Goal: Task Accomplishment & Management: Complete application form

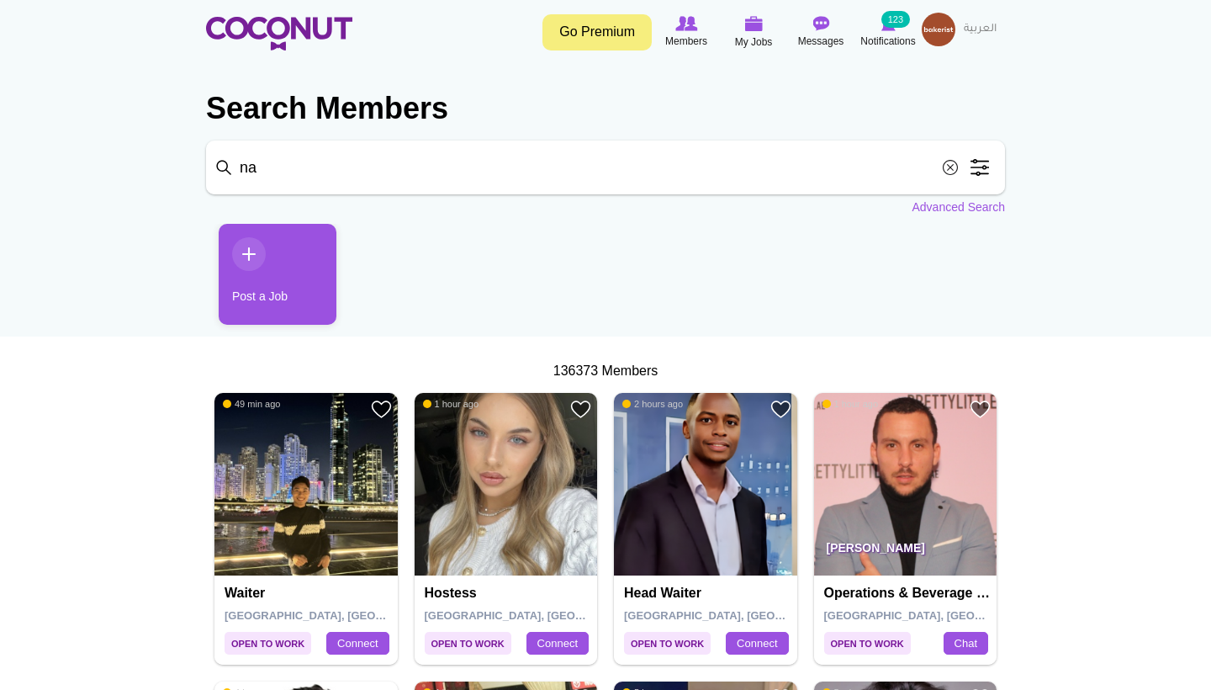
type input "n"
type input "bartender"
click button "Search" at bounding box center [0, 0] width 0 height 0
click at [971, 167] on span at bounding box center [980, 168] width 34 height 34
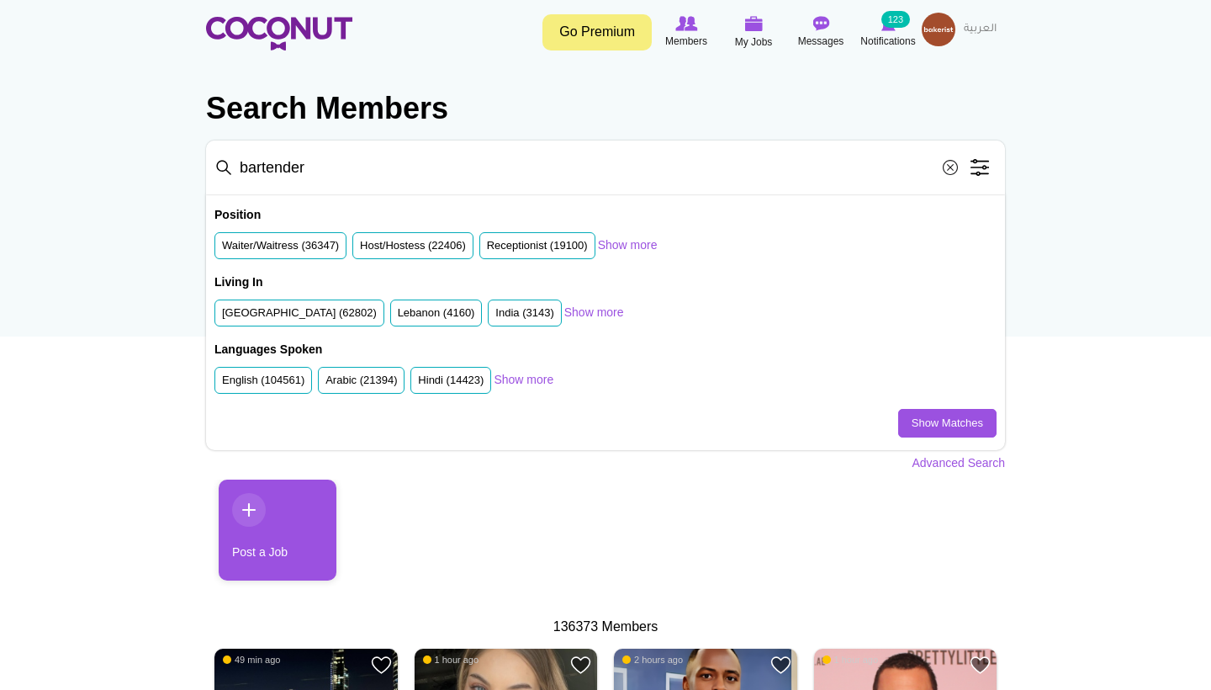
click at [377, 175] on input "bartender" at bounding box center [605, 167] width 799 height 54
click at [637, 245] on link "Show more" at bounding box center [628, 244] width 60 height 17
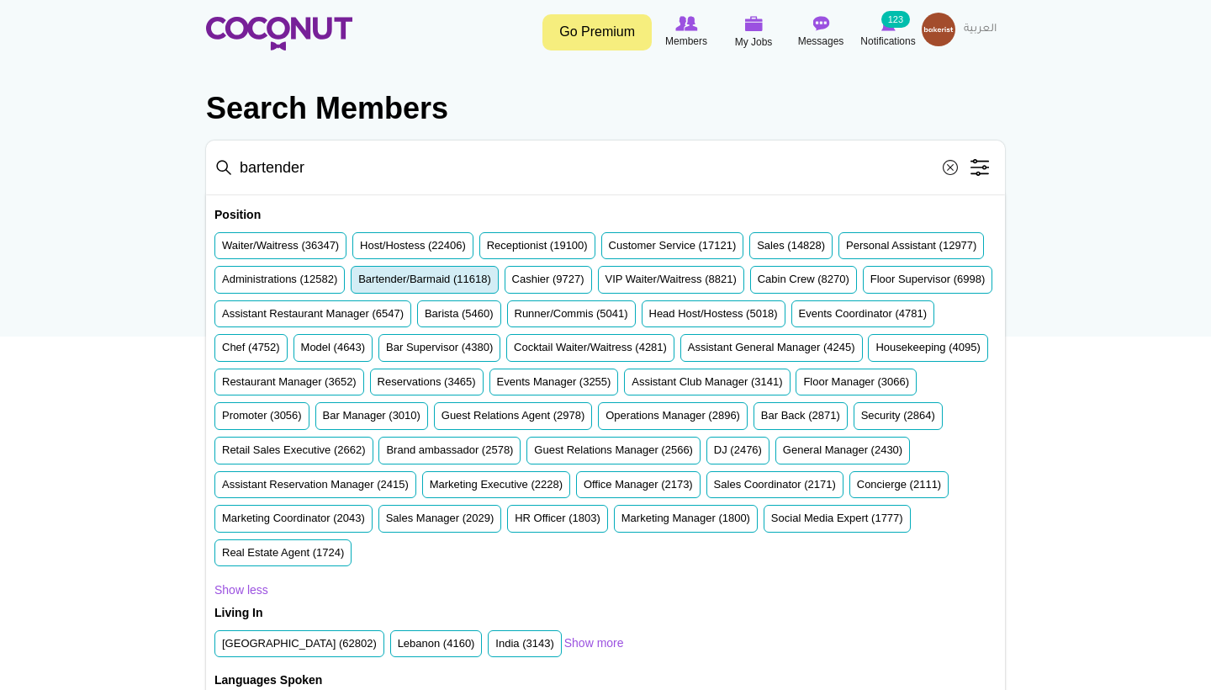
click at [491, 274] on label "Bartender/Barmaid (11618)" at bounding box center [424, 280] width 133 height 16
click at [358, 283] on input "Bartender/Barmaid (11618)" at bounding box center [358, 283] width 0 height 0
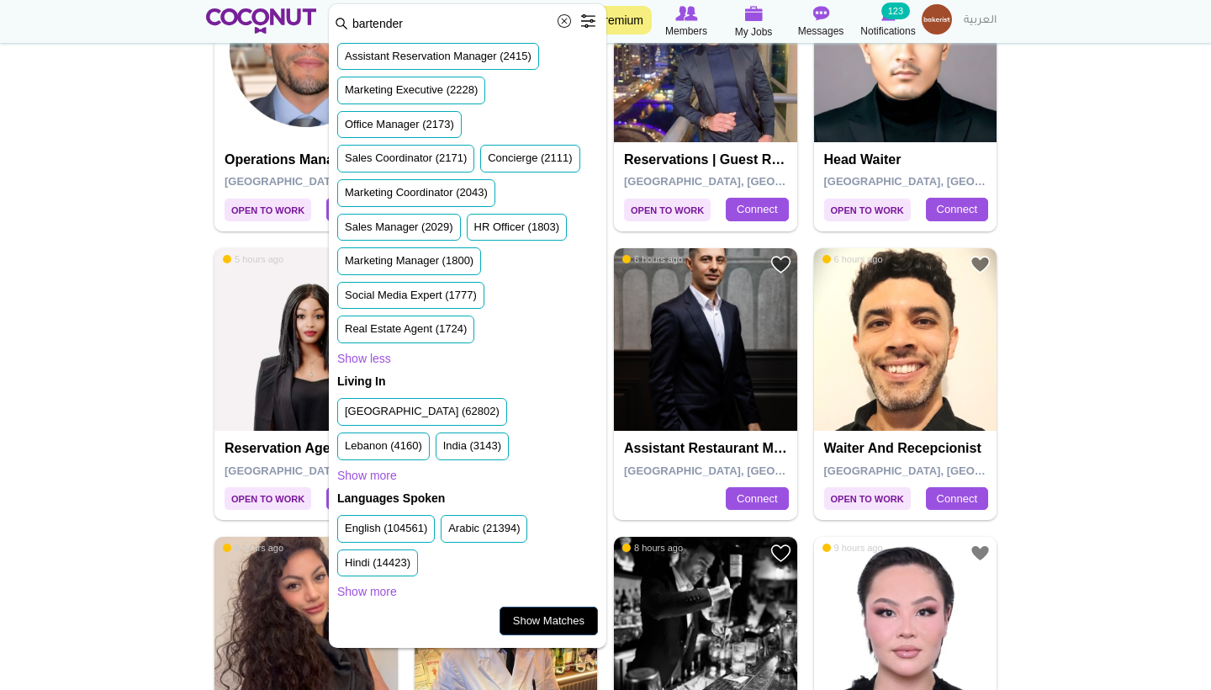
scroll to position [970, 0]
click at [534, 632] on link "Show Matches" at bounding box center [549, 620] width 98 height 29
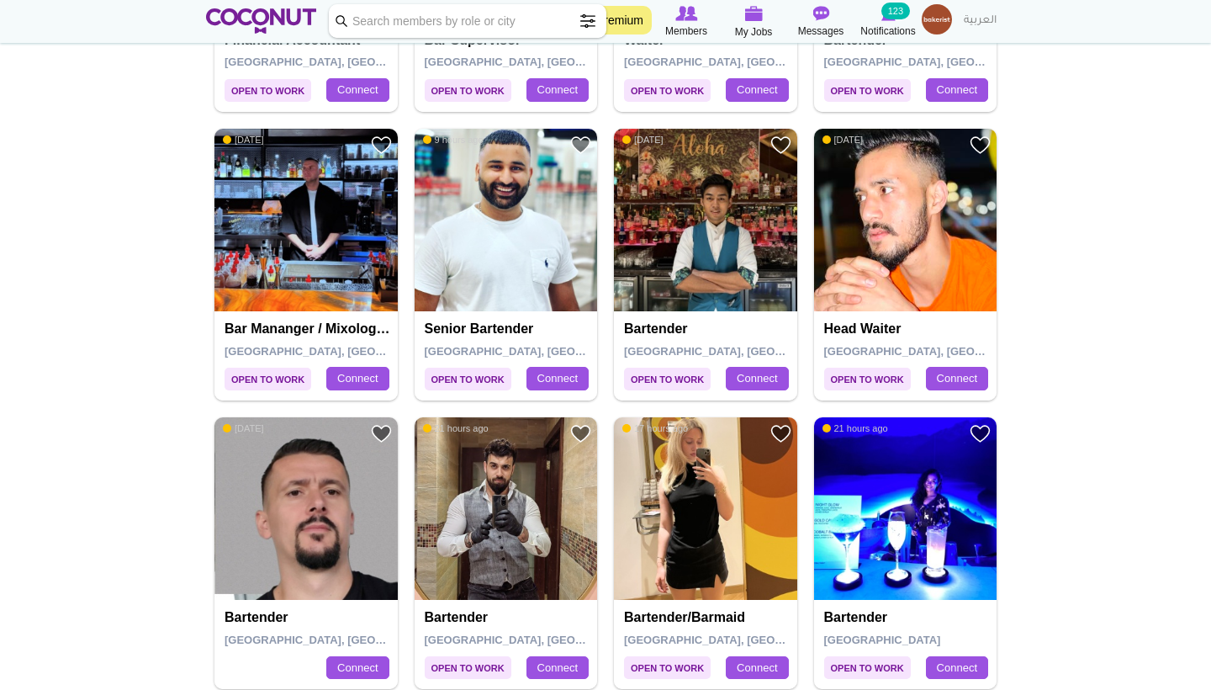
scroll to position [1467, 0]
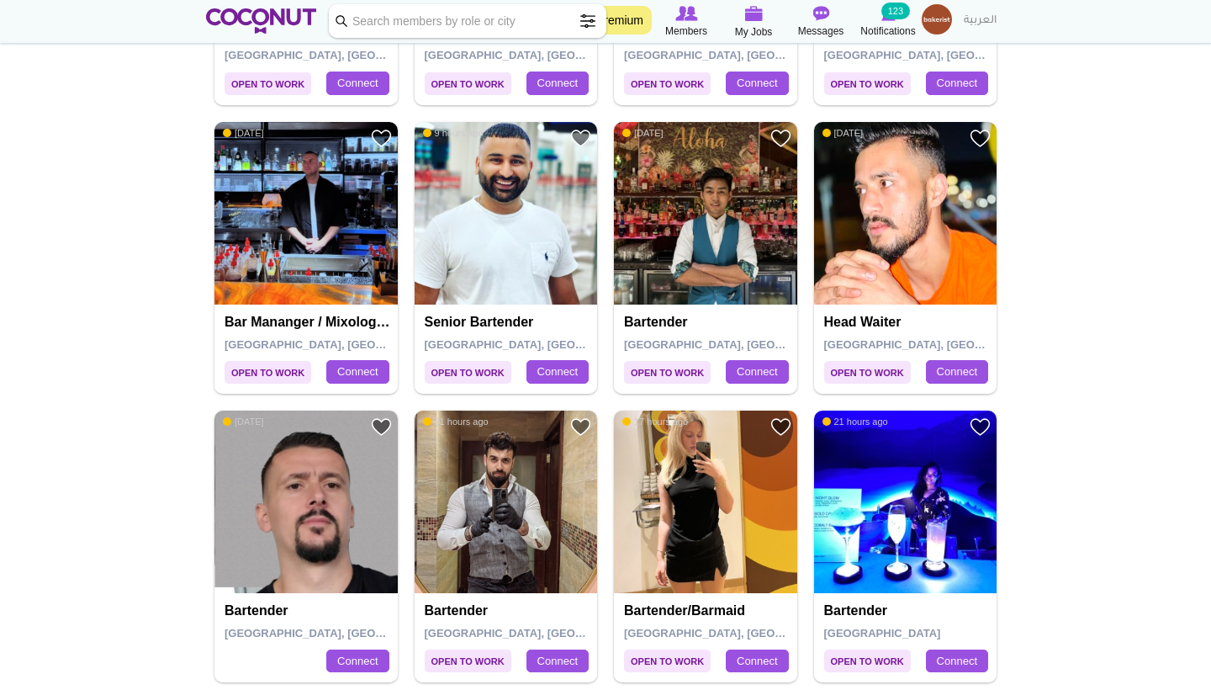
click at [511, 537] on img at bounding box center [506, 501] width 183 height 183
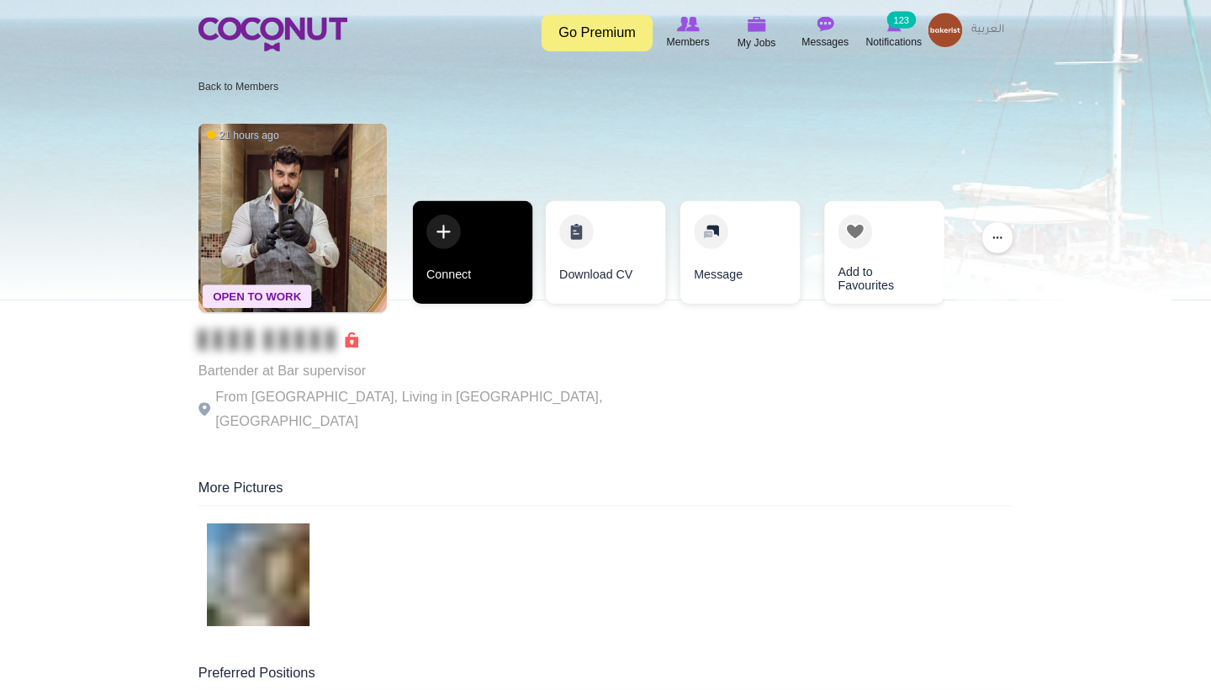
click at [448, 249] on link "Connect" at bounding box center [475, 247] width 118 height 101
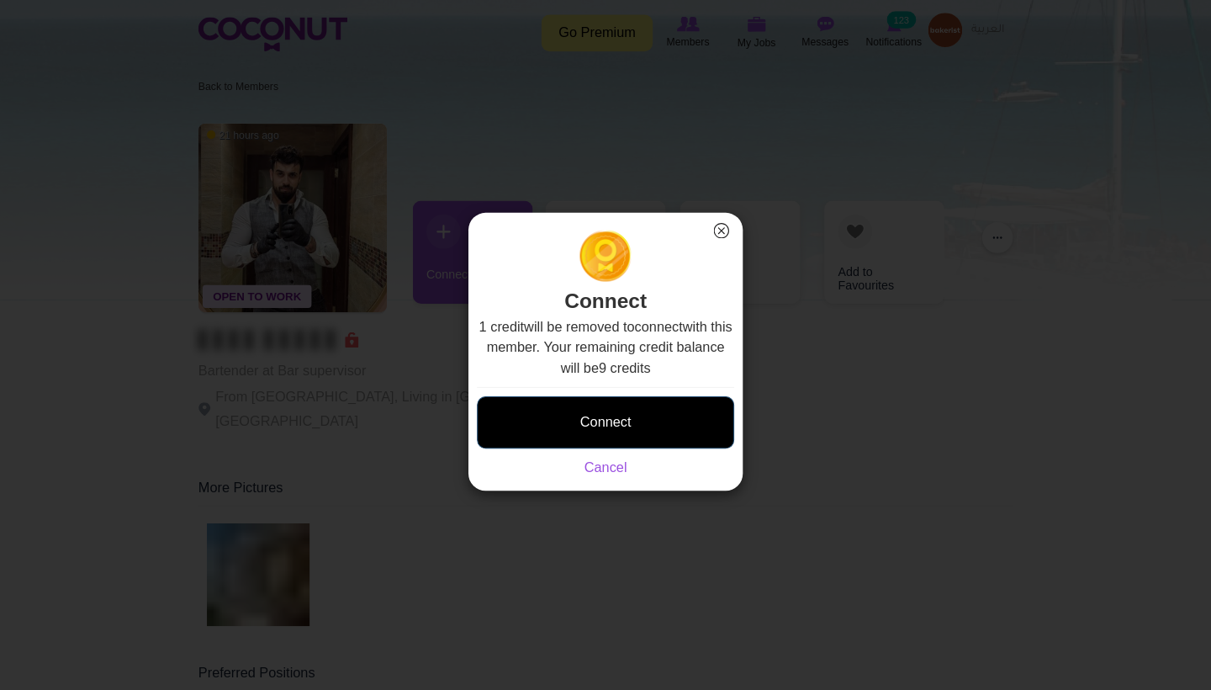
click at [621, 399] on button "Connect" at bounding box center [605, 414] width 252 height 51
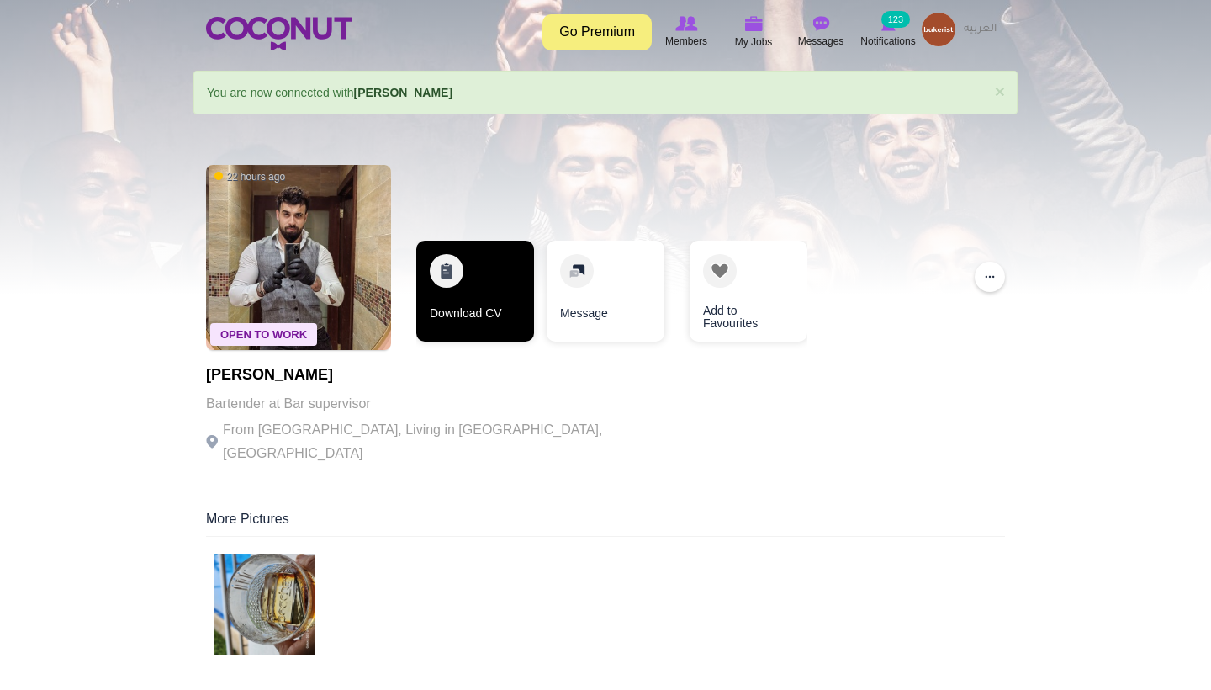
click at [498, 297] on link "Download CV" at bounding box center [475, 291] width 118 height 101
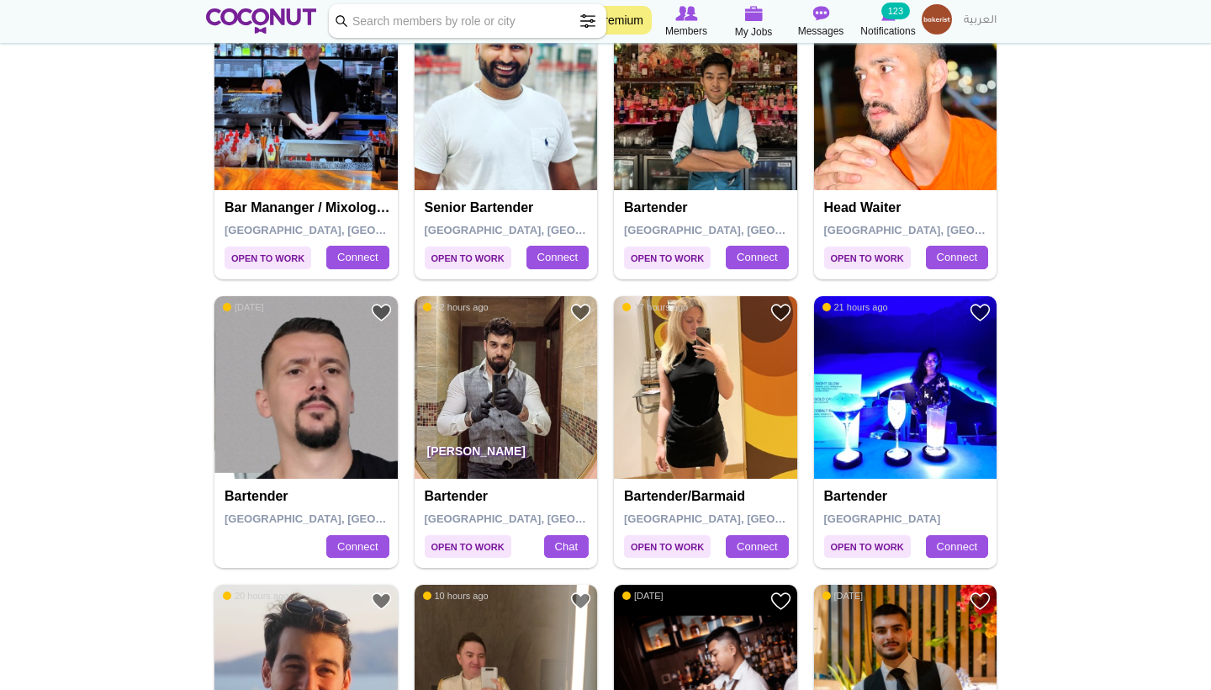
scroll to position [1585, 0]
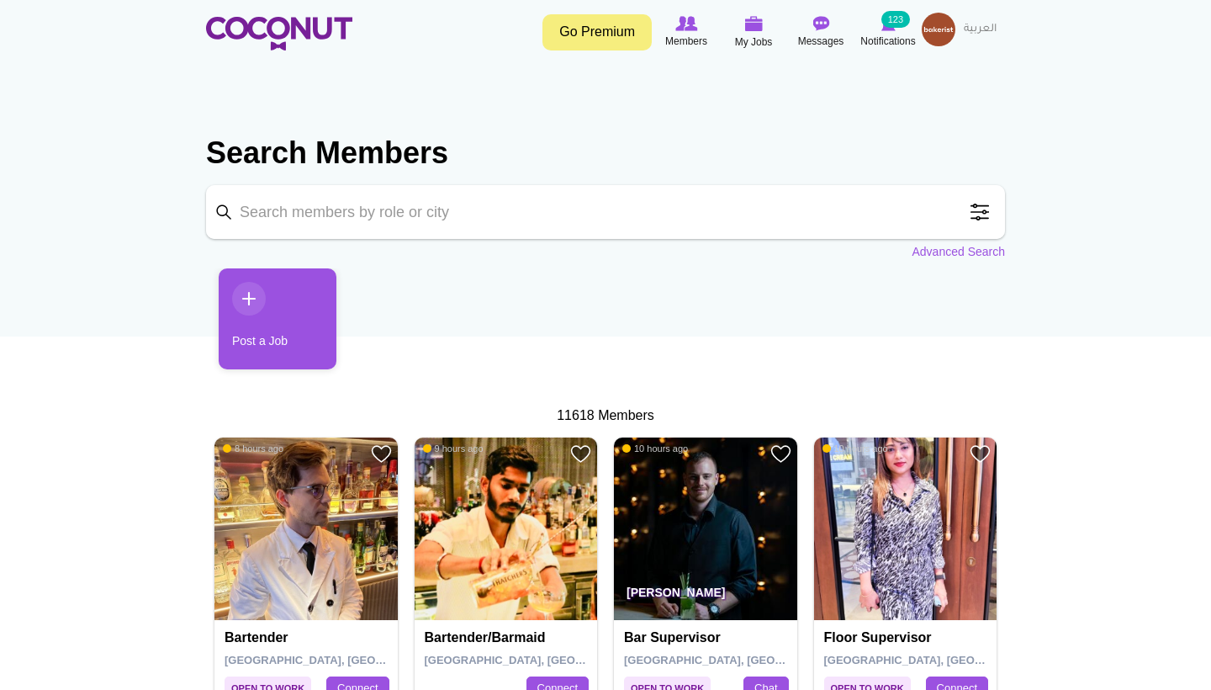
click at [478, 212] on input "Keyword" at bounding box center [605, 212] width 799 height 54
click at [984, 216] on span at bounding box center [980, 212] width 34 height 34
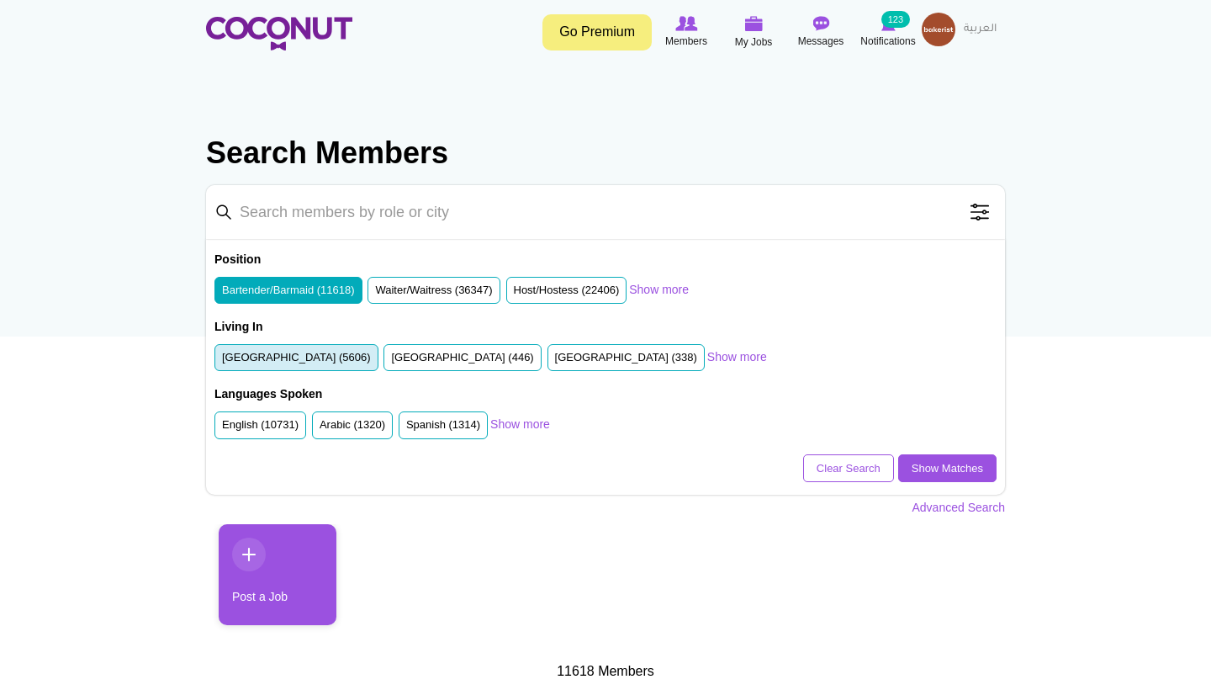
click at [364, 360] on label "United Arab Emirates (5606)" at bounding box center [296, 358] width 149 height 16
click at [222, 361] on input "United Arab Emirates (5606)" at bounding box center [222, 361] width 0 height 0
click at [515, 422] on link "Show more" at bounding box center [520, 423] width 60 height 17
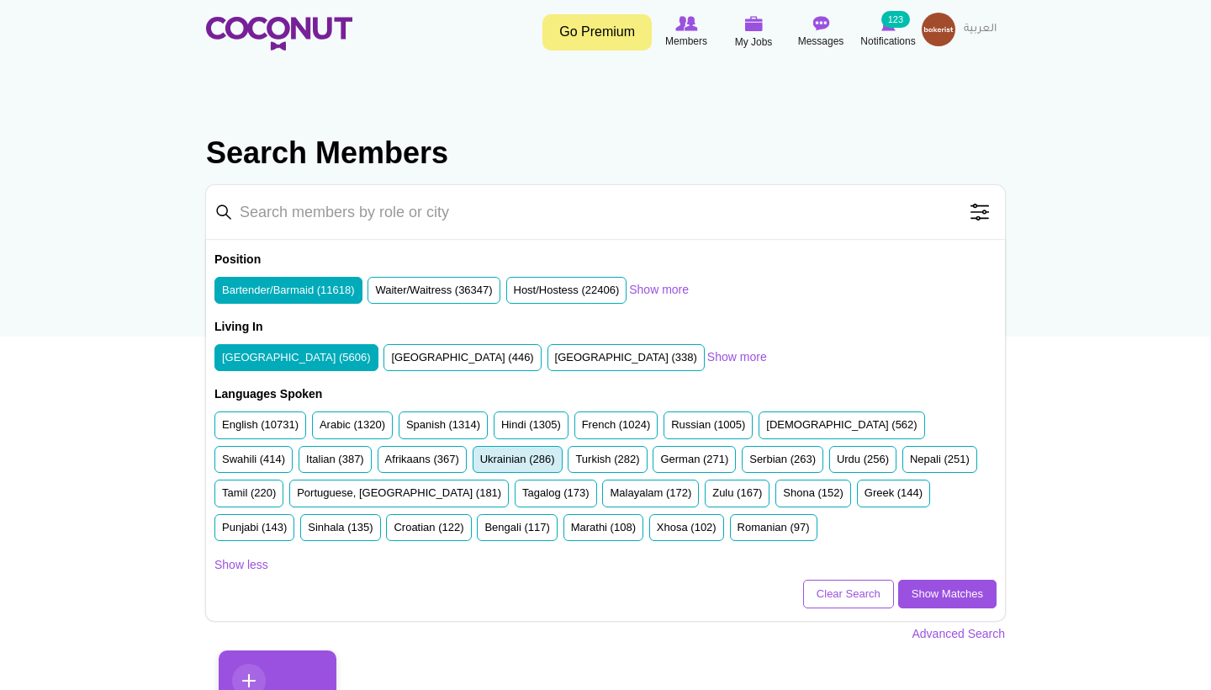
click at [480, 459] on label "Ukrainian (286)" at bounding box center [517, 460] width 75 height 16
click at [480, 463] on input "Ukrainian (286)" at bounding box center [480, 463] width 0 height 0
click at [964, 594] on link "Show Matches" at bounding box center [947, 593] width 98 height 29
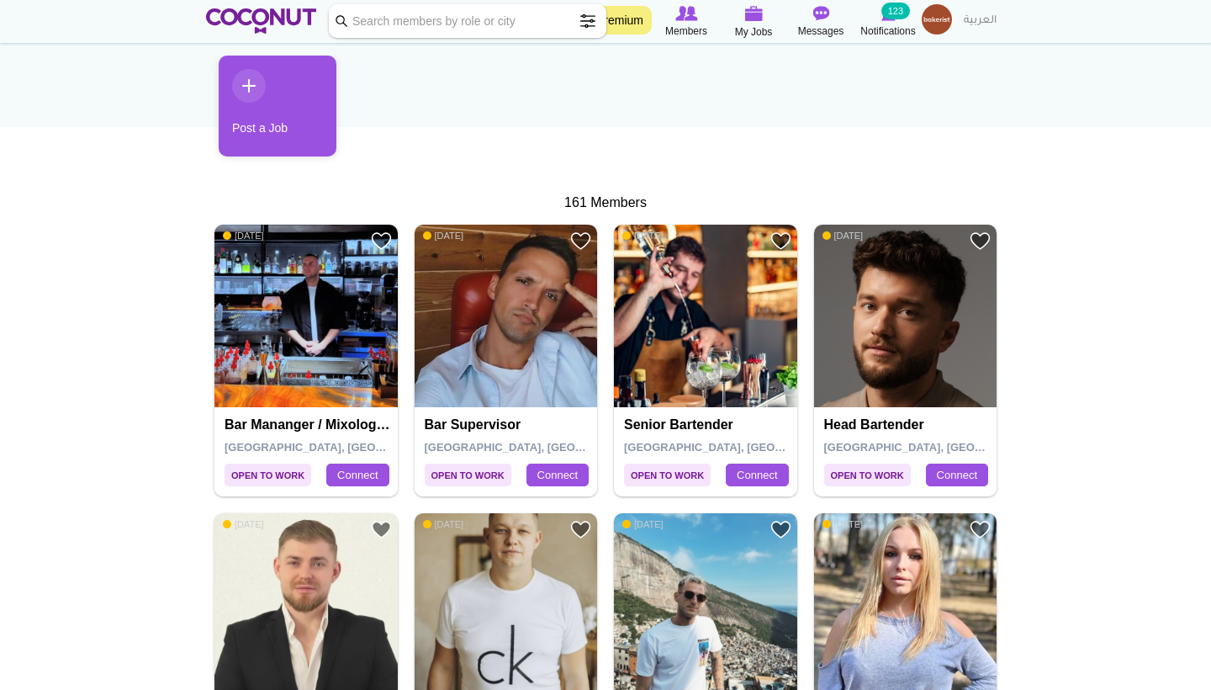
scroll to position [214, 0]
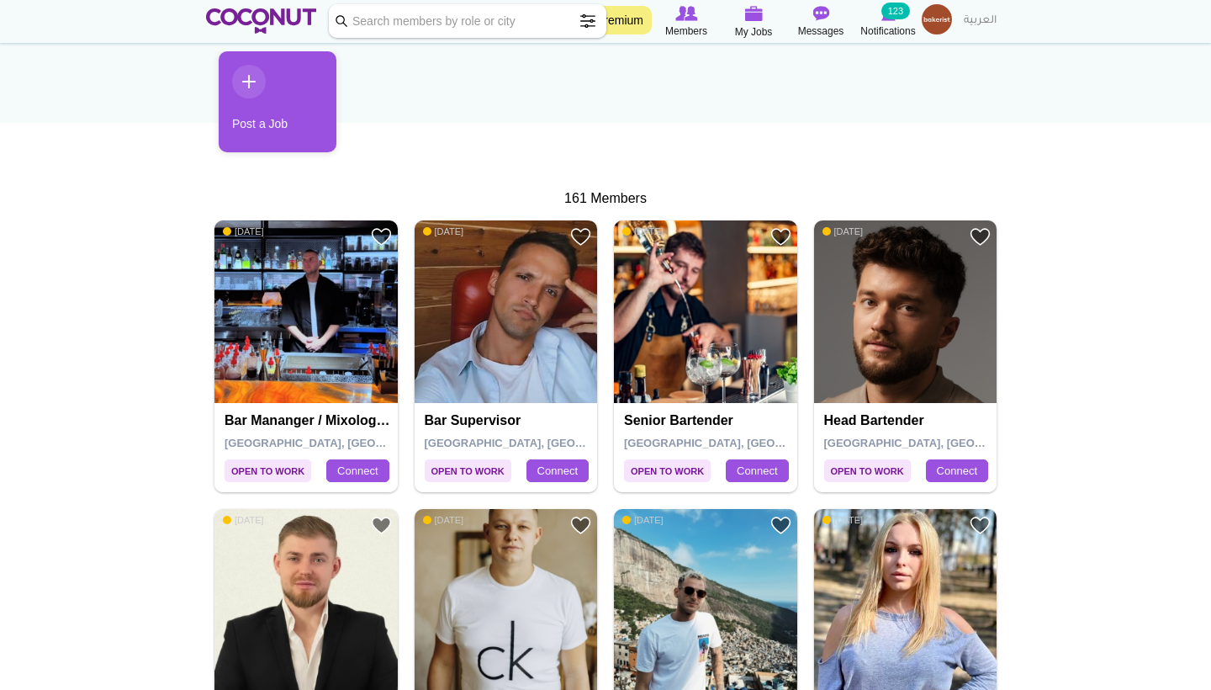
click at [309, 383] on img at bounding box center [305, 311] width 183 height 183
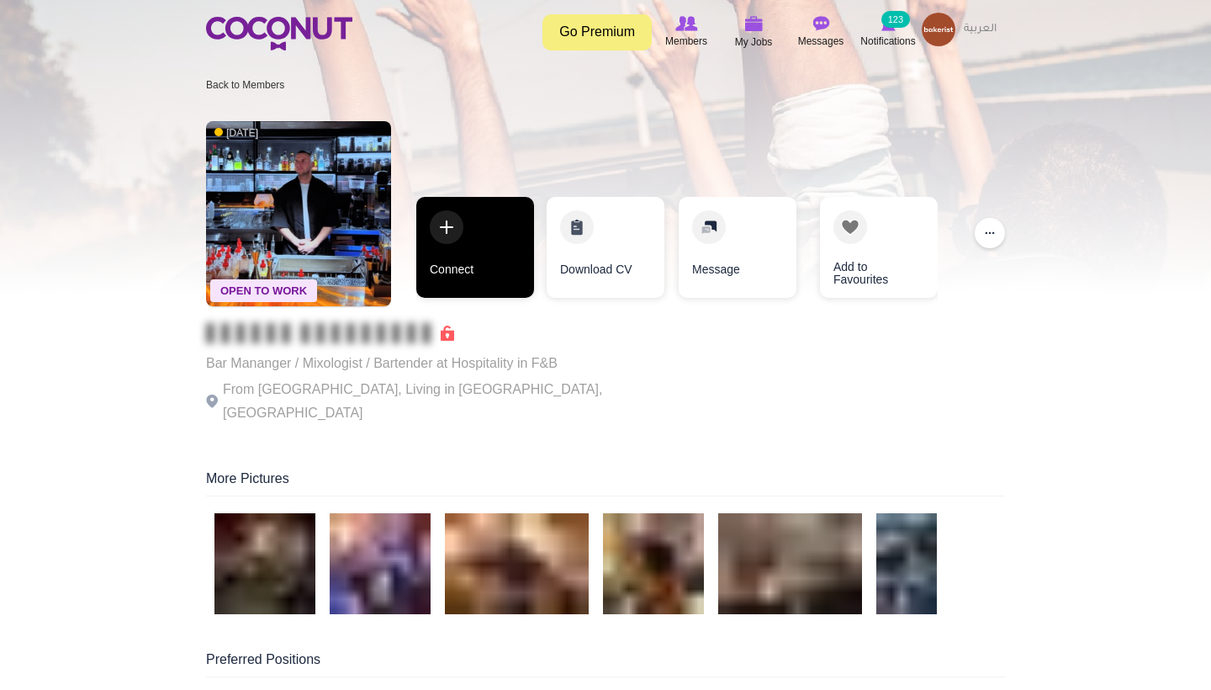
click at [463, 280] on link "Connect" at bounding box center [475, 247] width 118 height 101
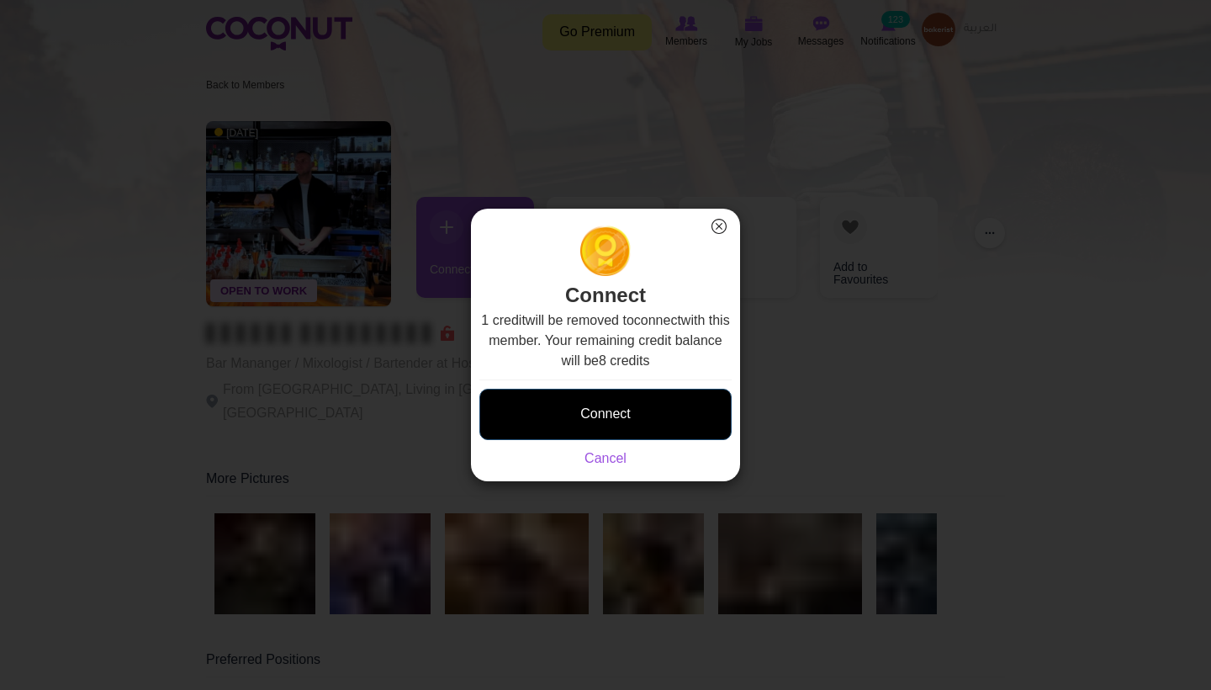
click at [567, 415] on button "Connect" at bounding box center [605, 414] width 252 height 51
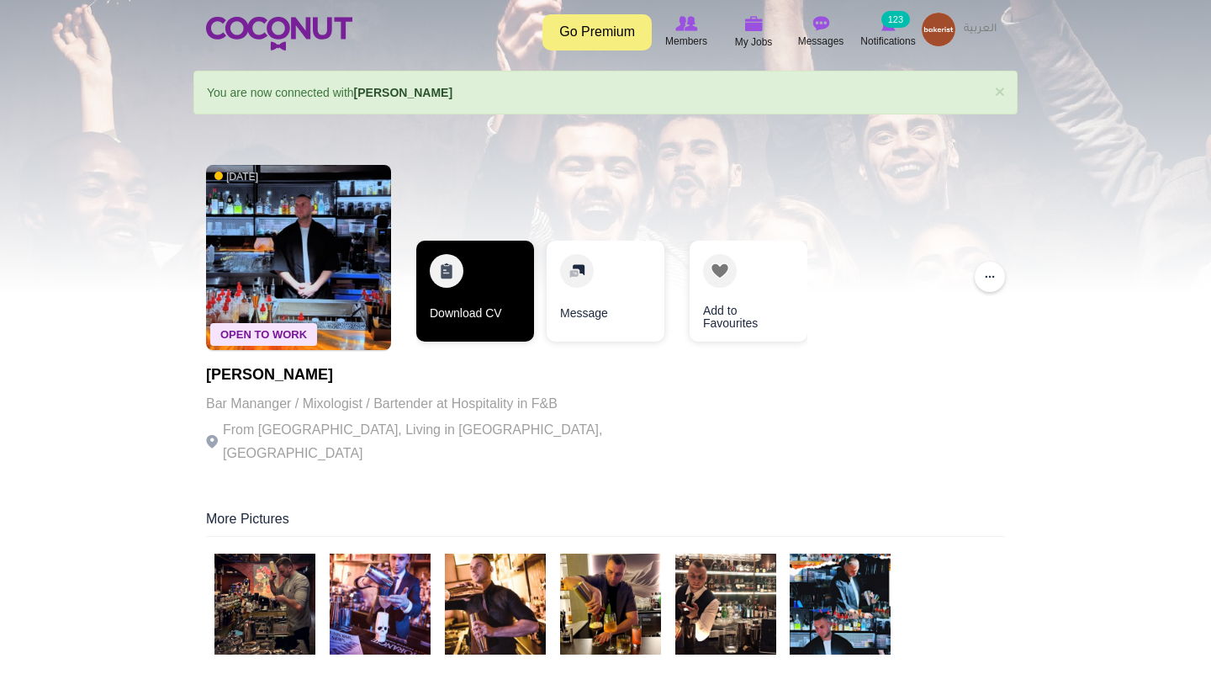
click at [466, 300] on link "Download CV" at bounding box center [475, 291] width 118 height 101
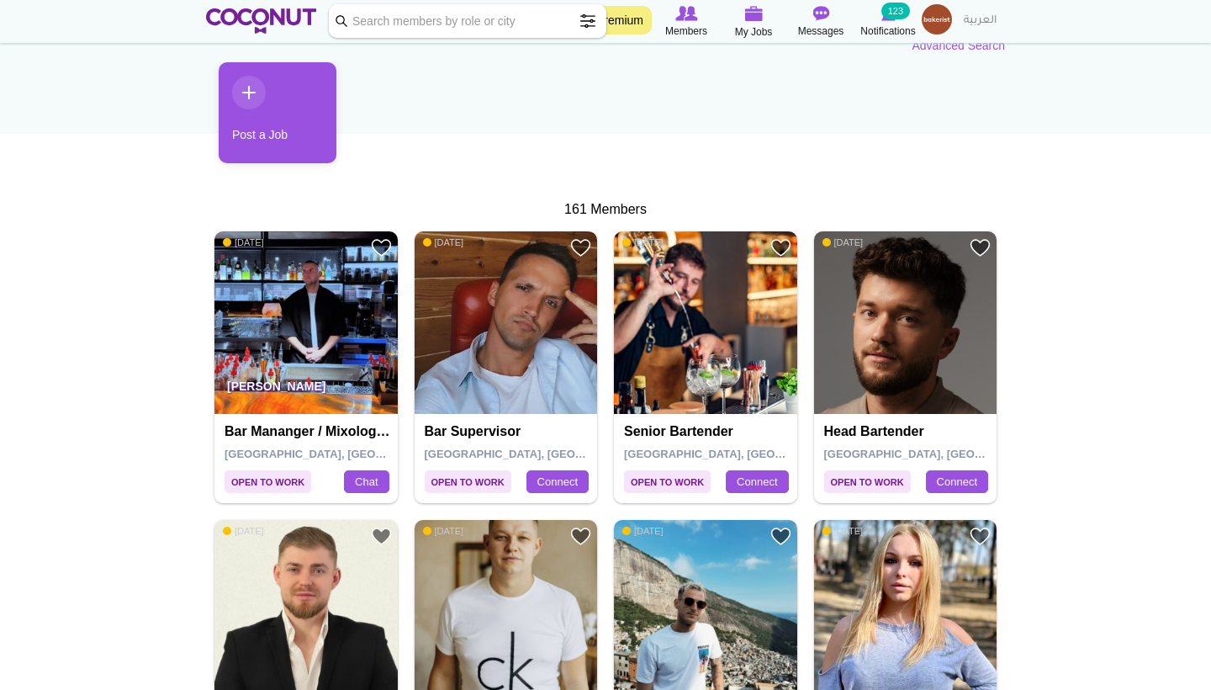
scroll to position [207, 0]
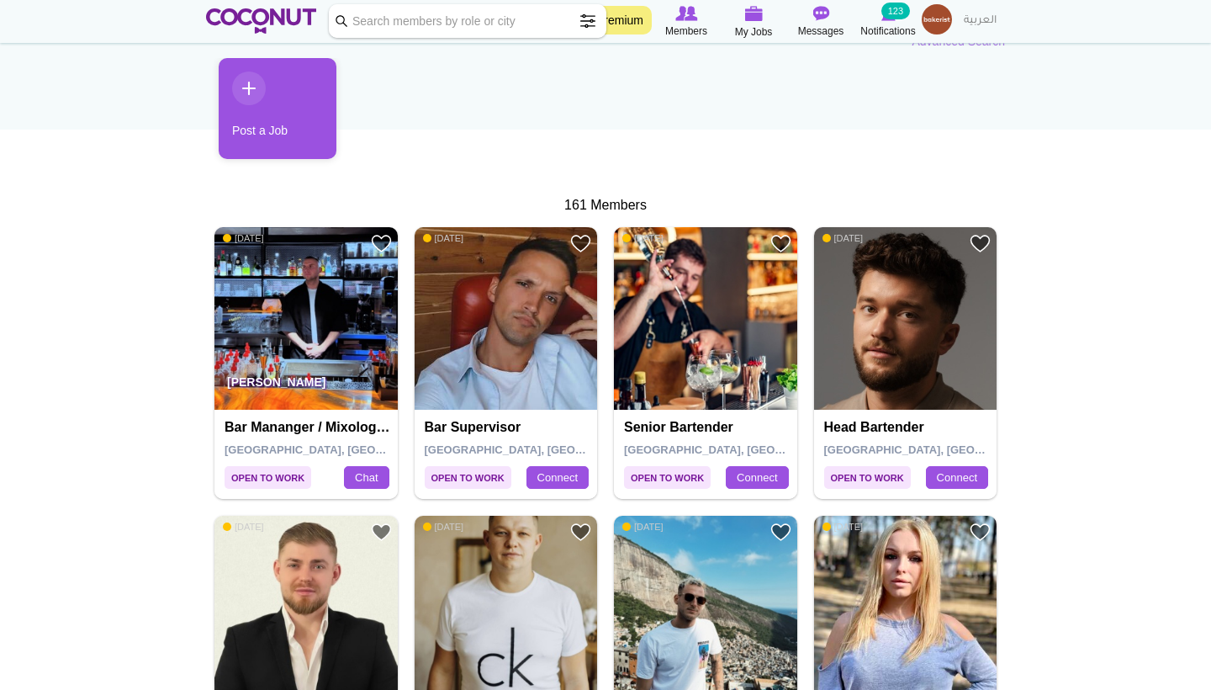
click at [695, 371] on img at bounding box center [705, 318] width 183 height 183
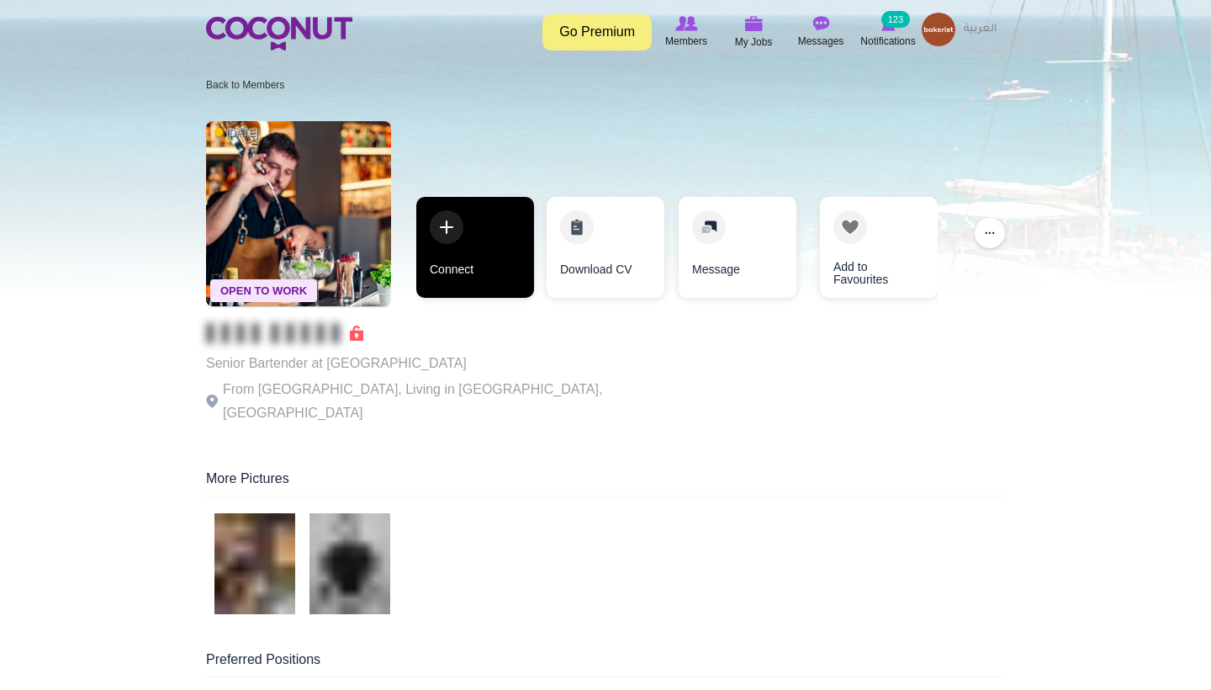
click at [492, 266] on link "Connect" at bounding box center [475, 247] width 118 height 101
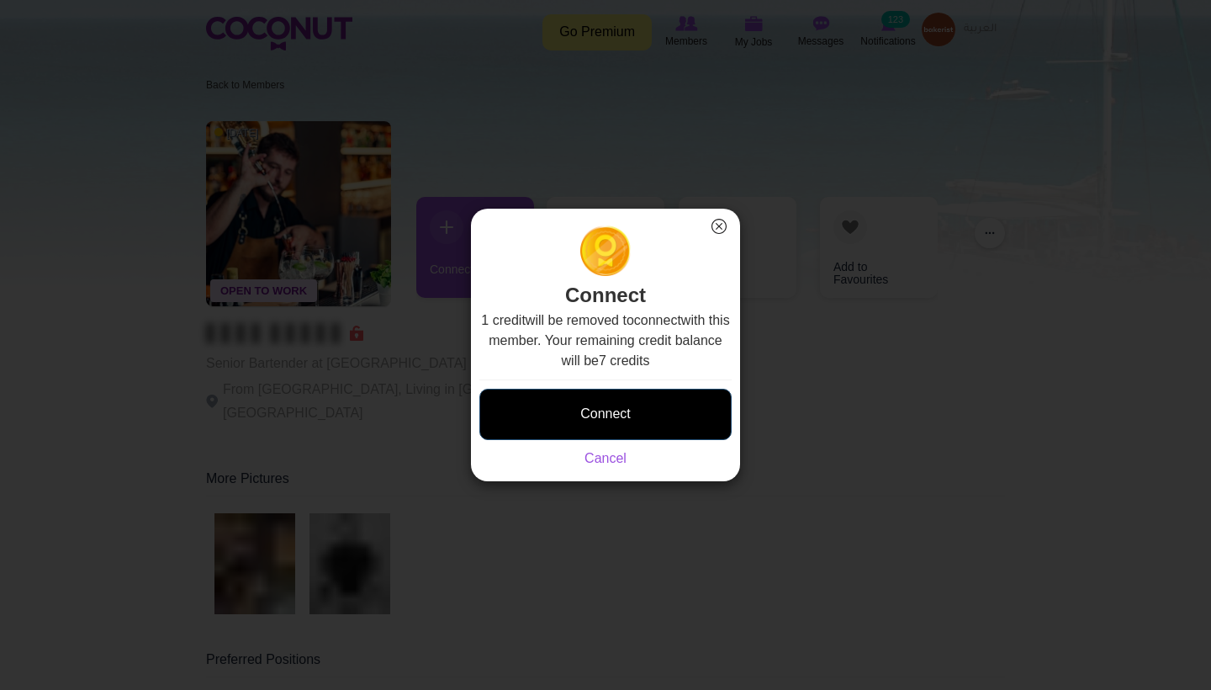
click at [569, 410] on button "Connect" at bounding box center [605, 414] width 252 height 51
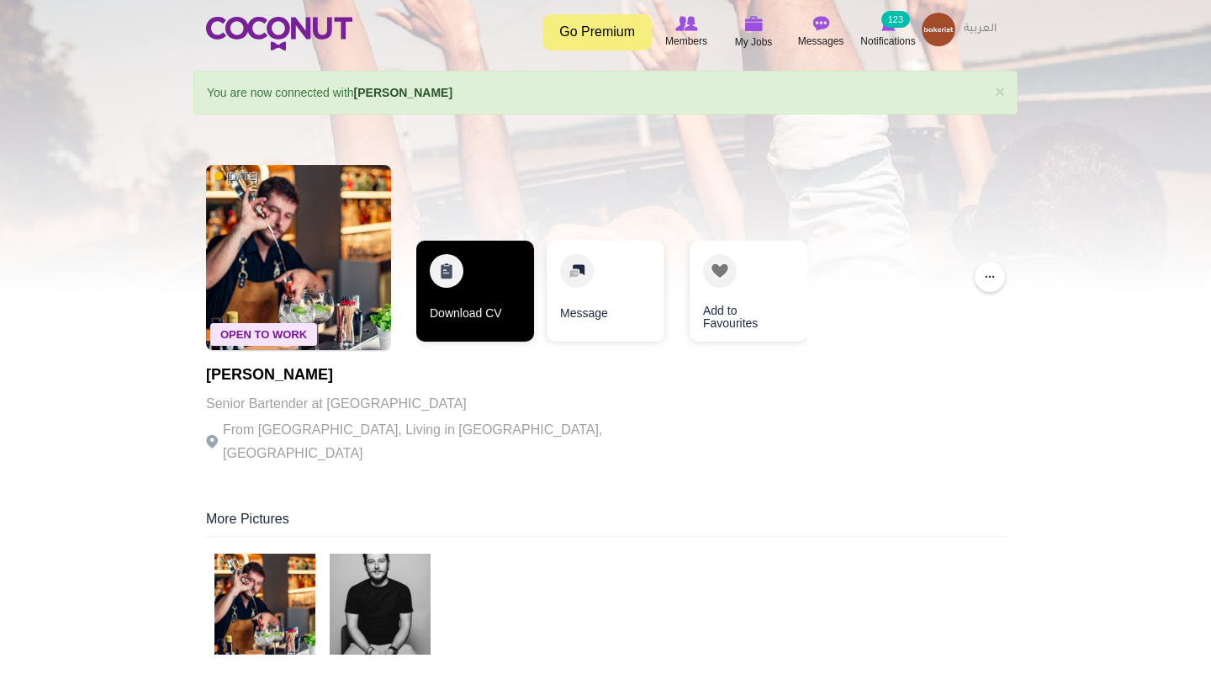
click at [504, 304] on link "Download CV" at bounding box center [475, 291] width 118 height 101
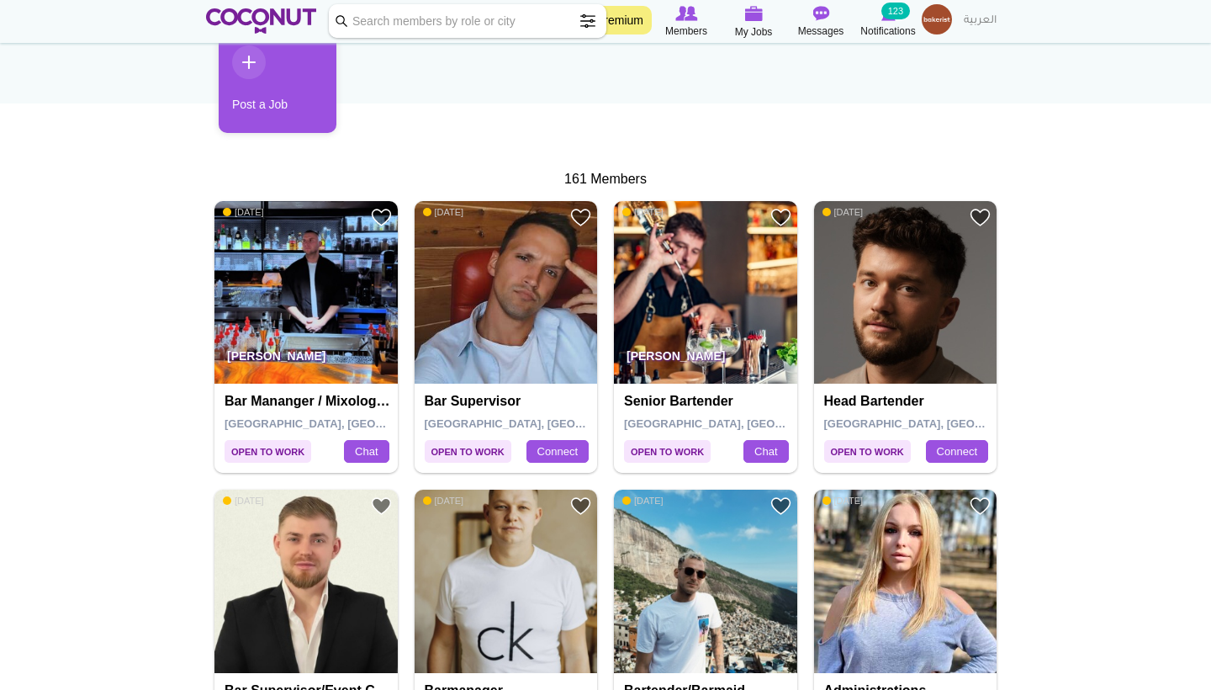
scroll to position [235, 0]
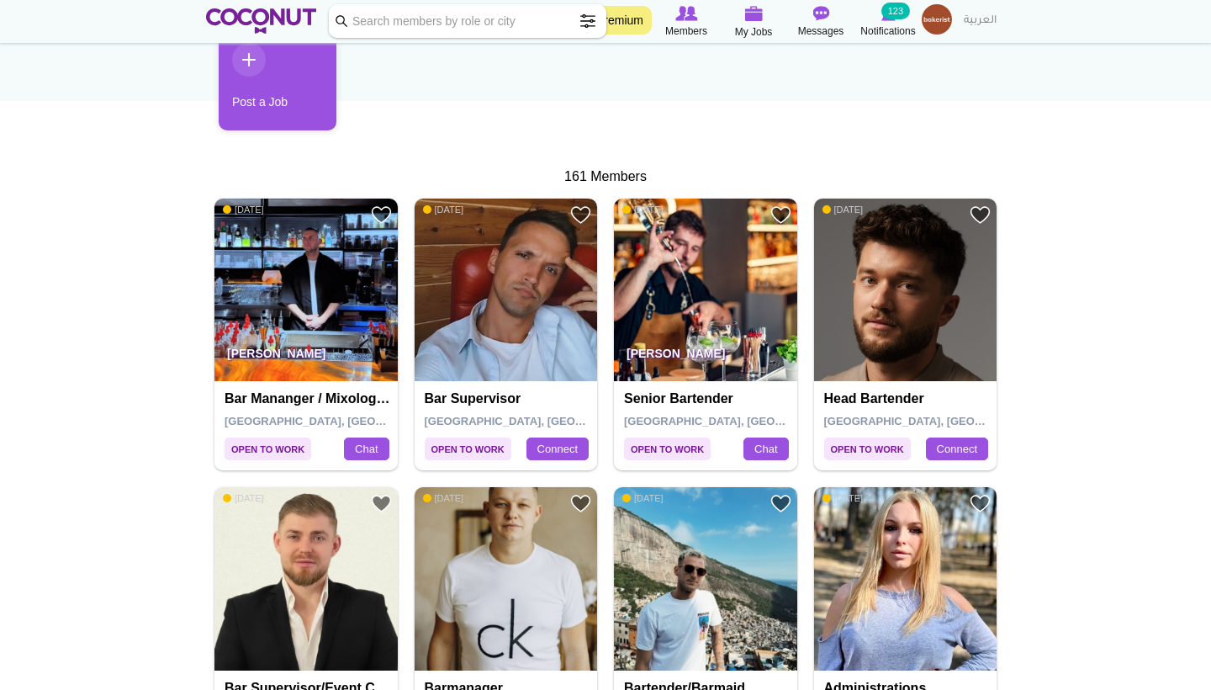
click at [888, 352] on img at bounding box center [905, 289] width 183 height 183
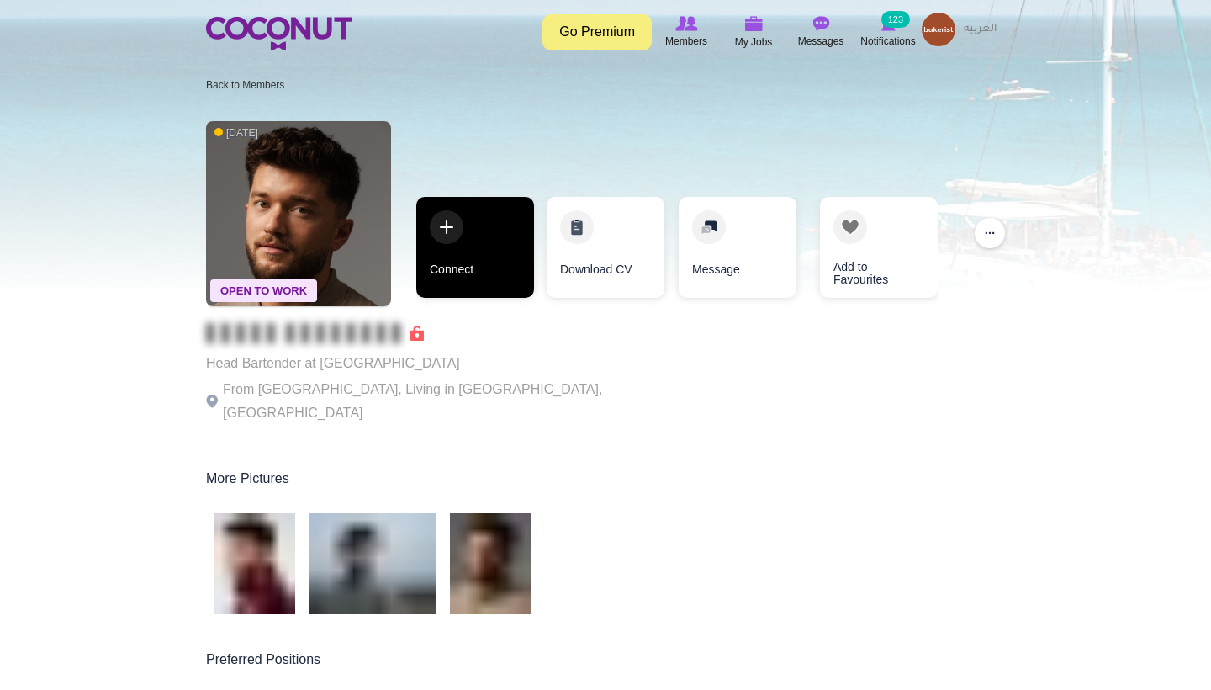
click at [494, 256] on link "Connect" at bounding box center [475, 247] width 118 height 101
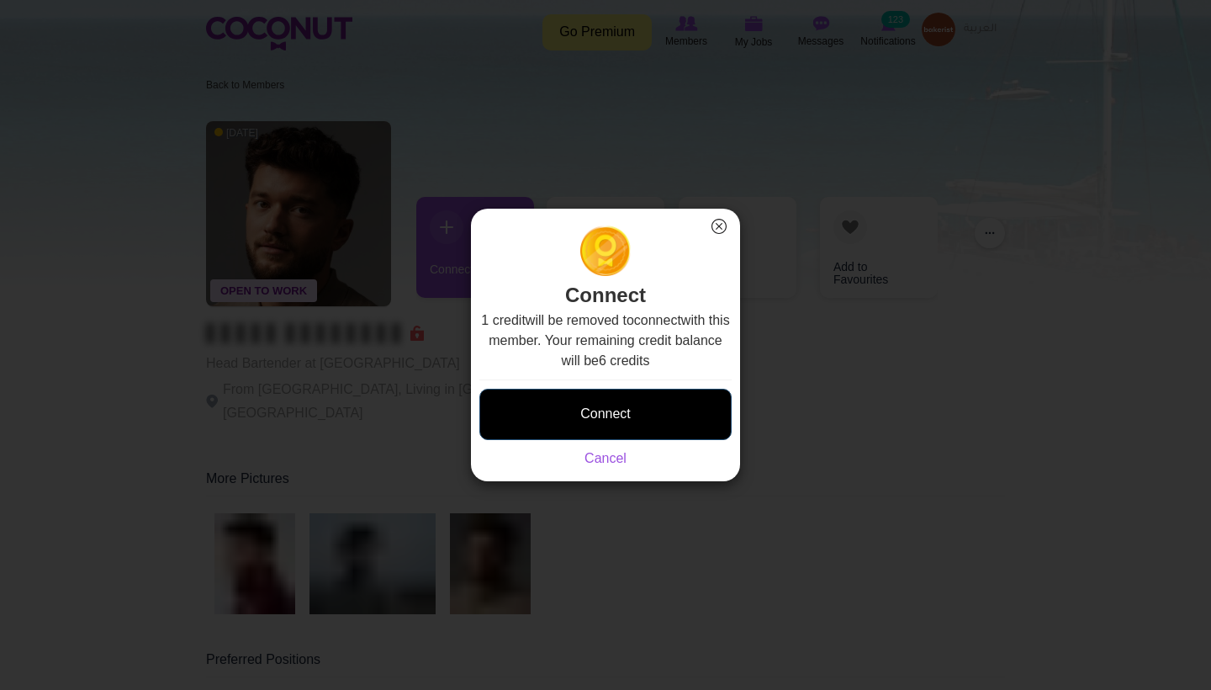
click at [556, 405] on button "Connect" at bounding box center [605, 414] width 252 height 51
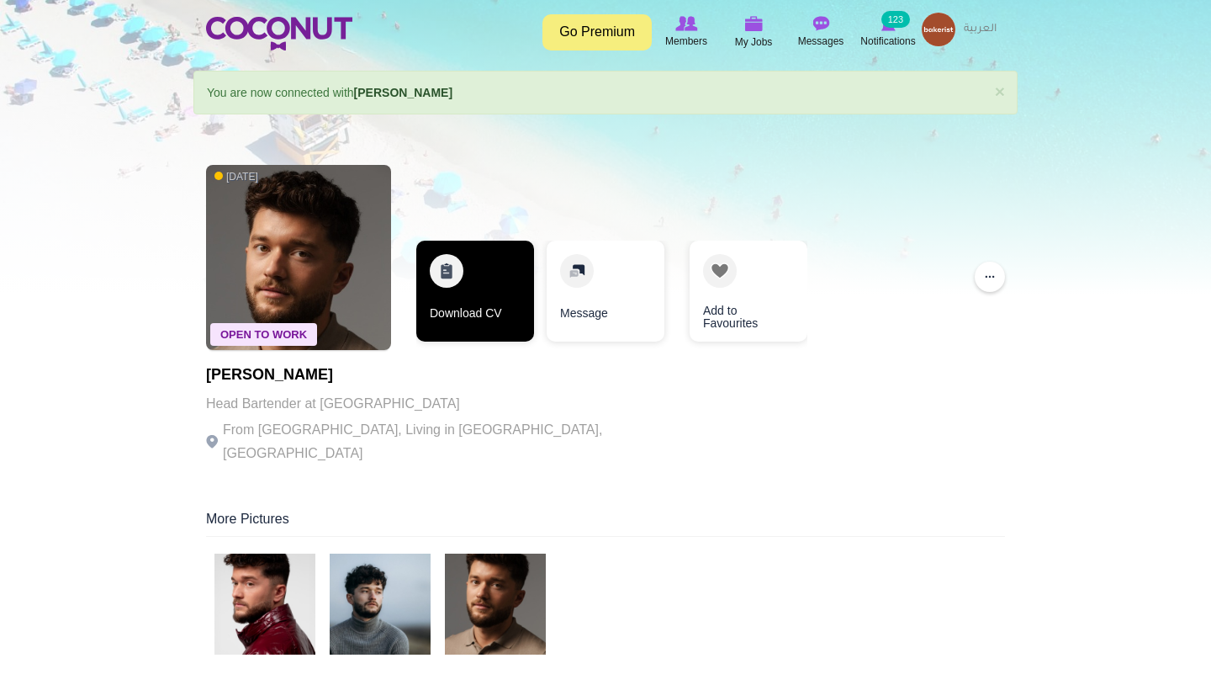
click at [487, 297] on link "Download CV" at bounding box center [475, 291] width 118 height 101
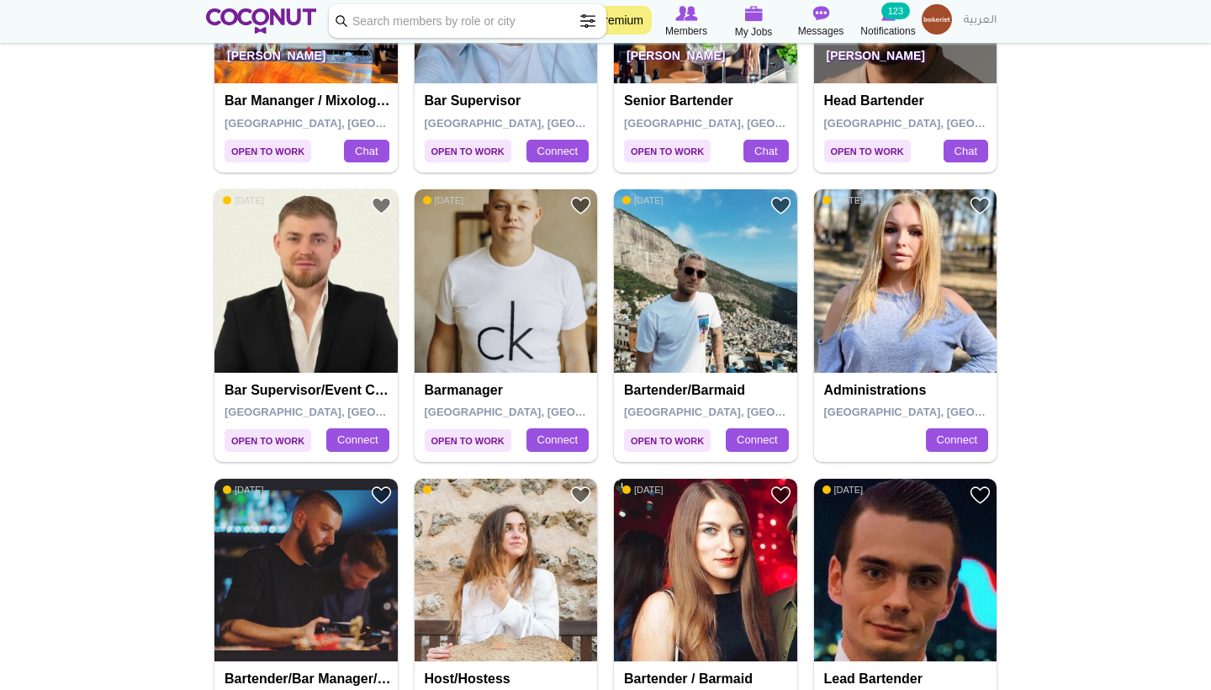
scroll to position [532, 0]
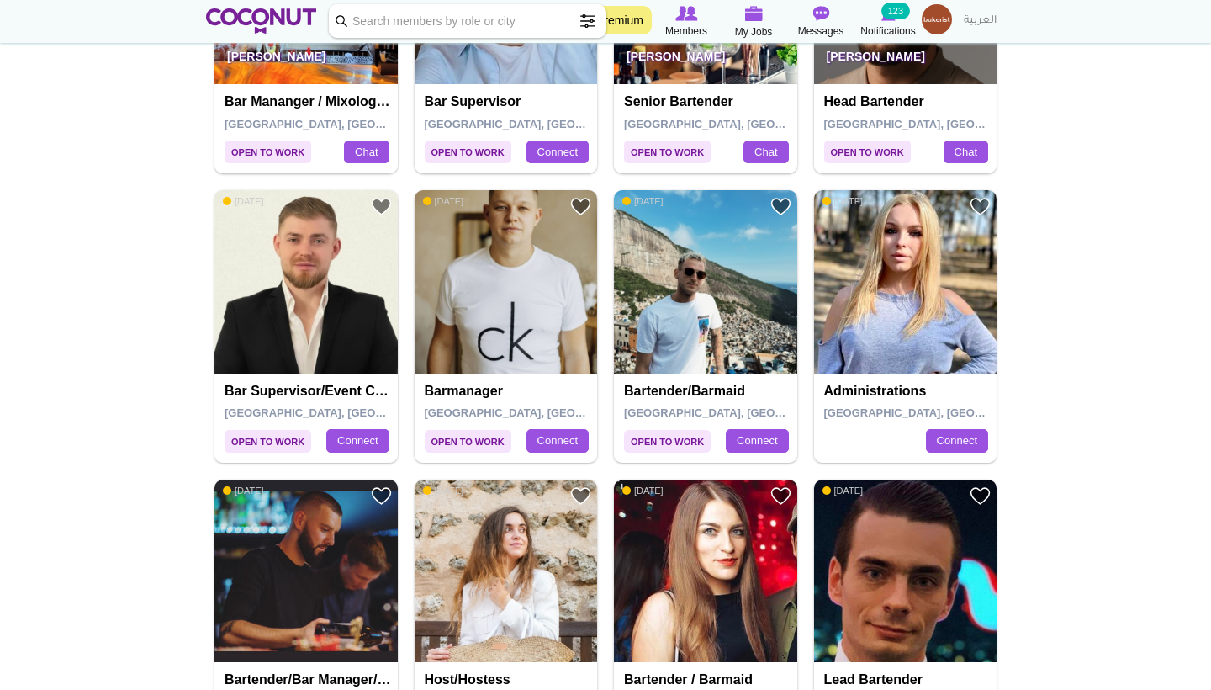
click at [352, 319] on img at bounding box center [305, 281] width 183 height 183
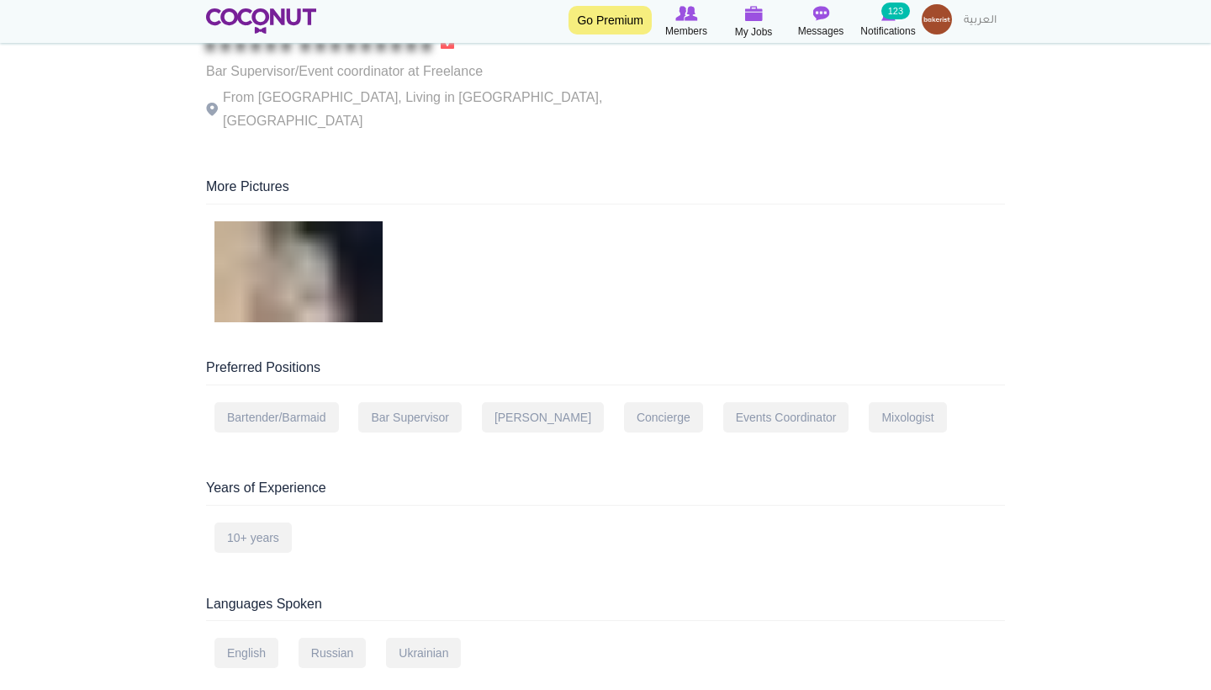
scroll to position [118, 0]
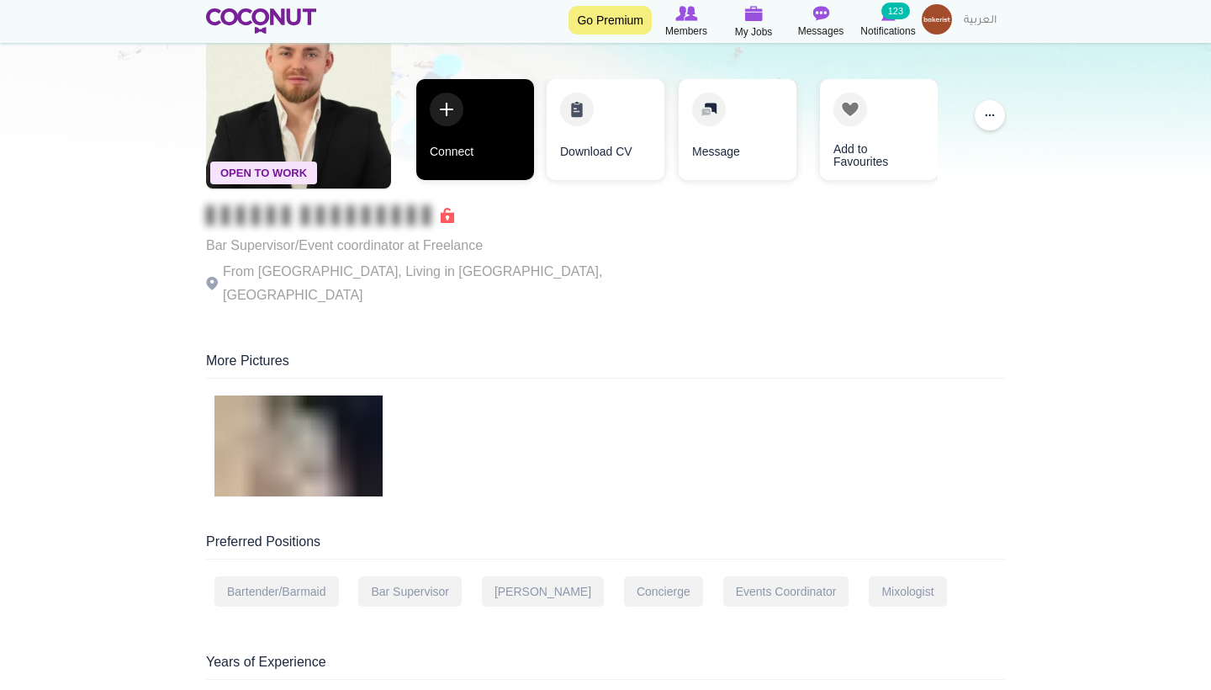
click at [490, 160] on link "Connect" at bounding box center [475, 129] width 118 height 101
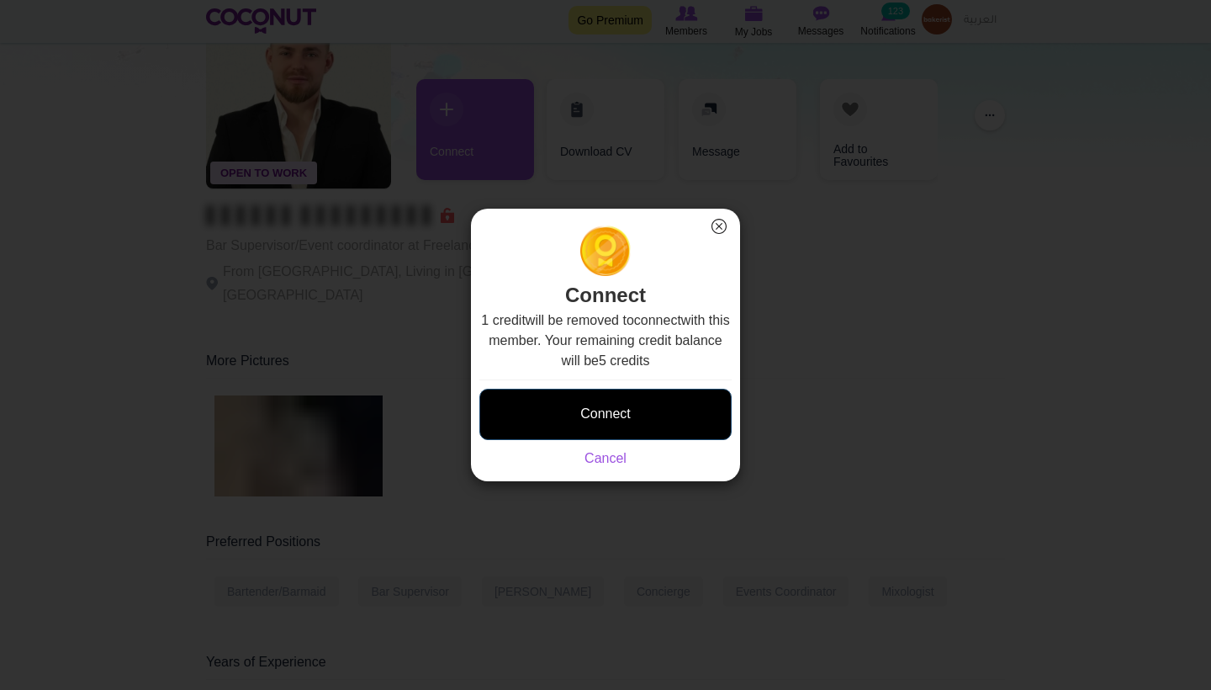
click at [620, 404] on button "Connect" at bounding box center [605, 414] width 252 height 51
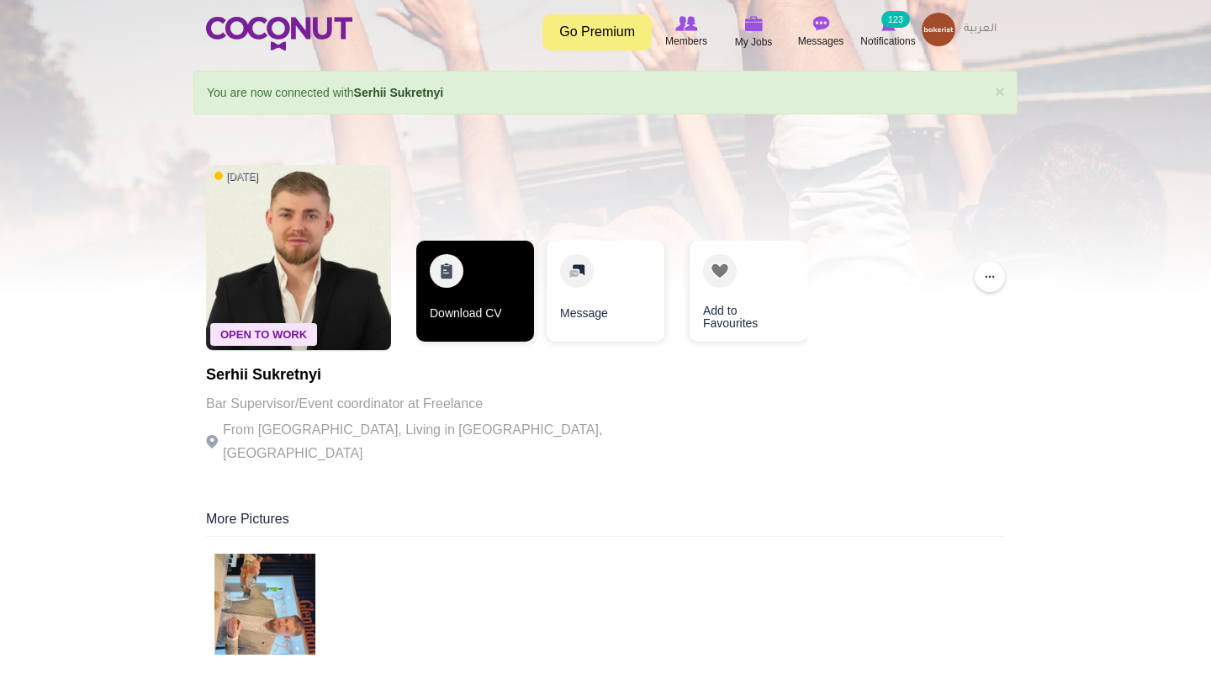
click at [511, 293] on link "Download CV" at bounding box center [475, 291] width 118 height 101
